Goal: Transaction & Acquisition: Book appointment/travel/reservation

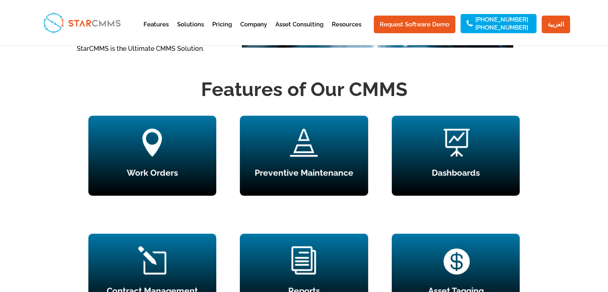
scroll to position [680, 0]
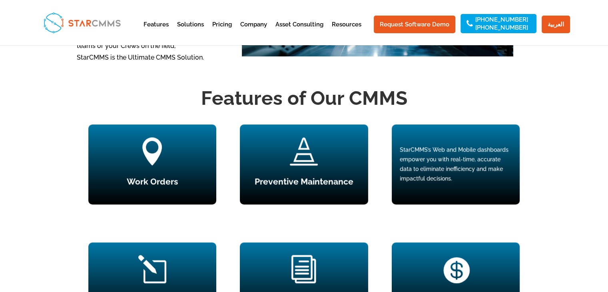
click at [486, 156] on div "StarCMMS’s Web and Mobile dashboards empower you with real-time, accurate data …" at bounding box center [456, 164] width 112 height 38
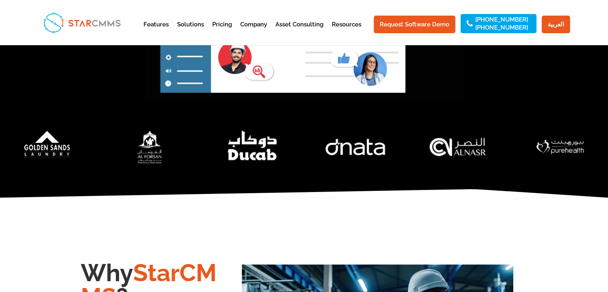
scroll to position [80, 0]
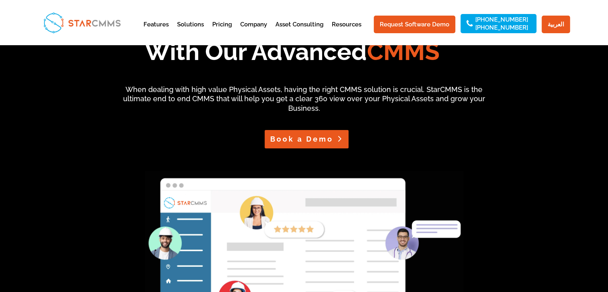
click at [299, 145] on link "Book a Demo" at bounding box center [307, 139] width 84 height 18
click at [579, 81] on div "Innovate Your Facility [DATE]! With Our Advanced CMMS When dealing with high va…" at bounding box center [304, 201] width 608 height 473
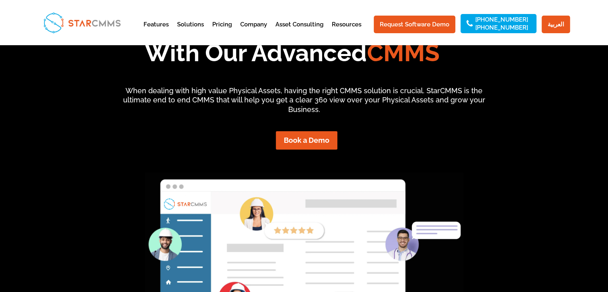
scroll to position [80, 0]
